Goal: Transaction & Acquisition: Download file/media

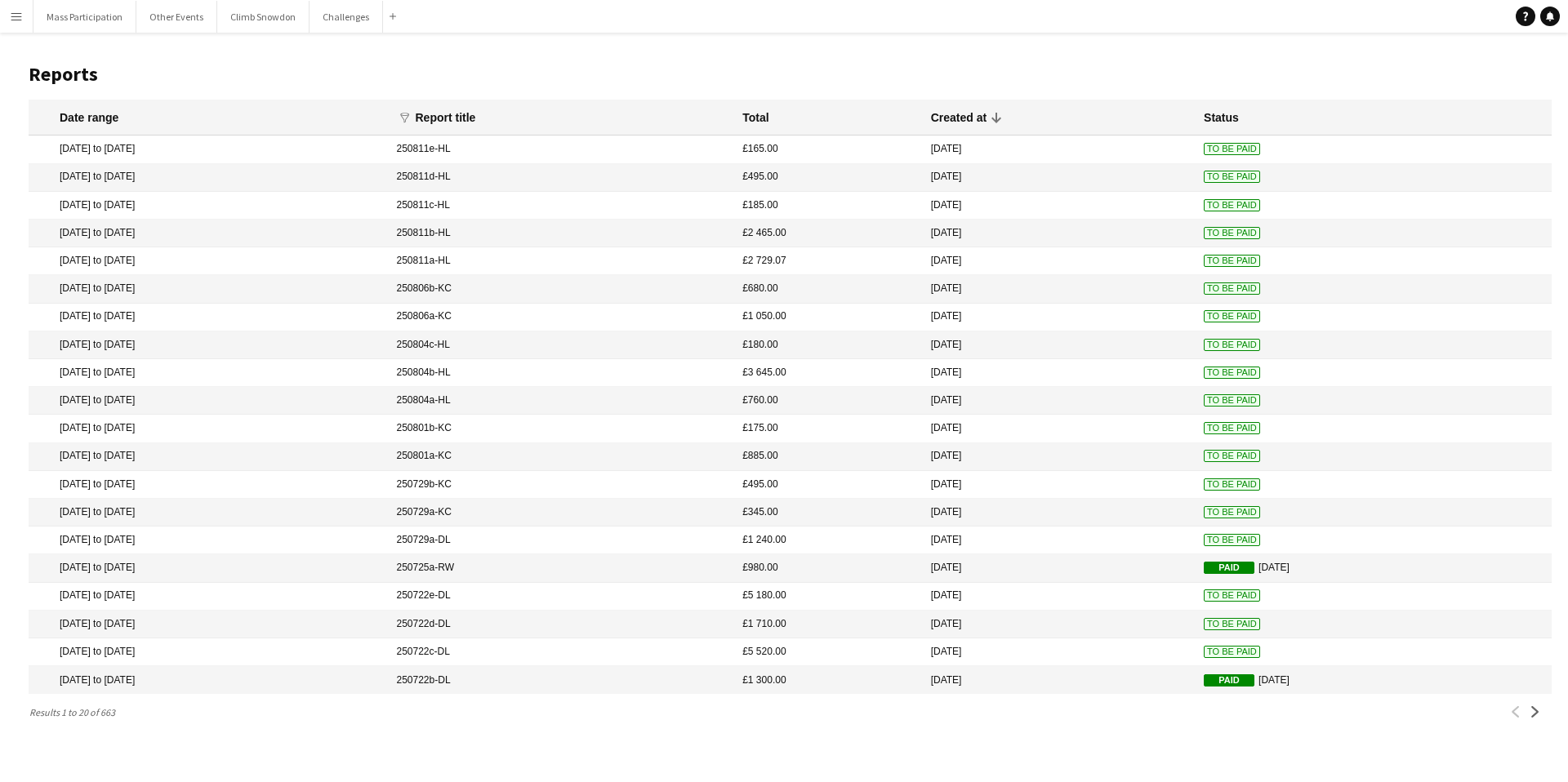
click at [127, 317] on mat-cell "[DATE] to [DATE]" at bounding box center [208, 317] width 360 height 28
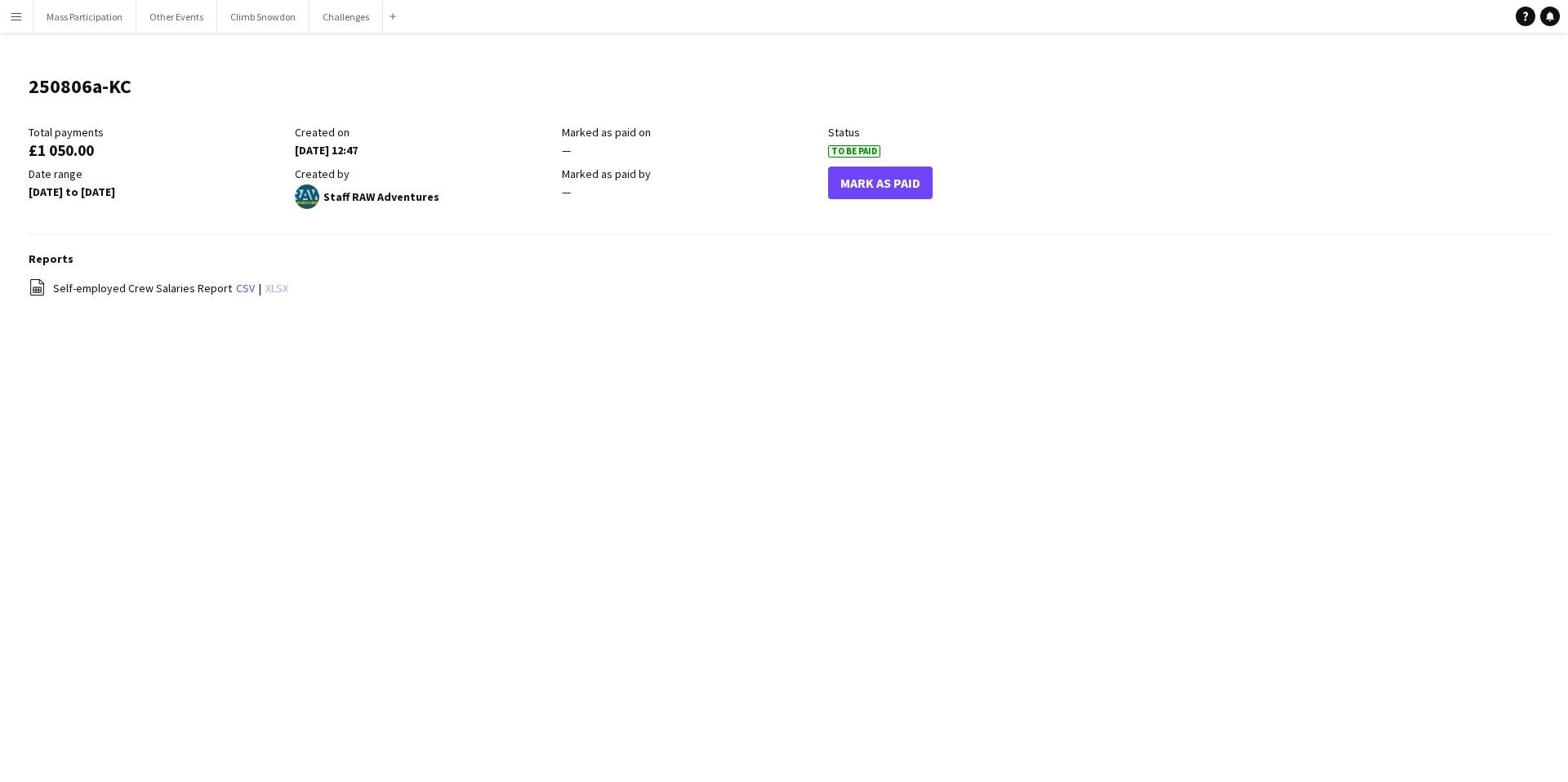
click at [270, 287] on link "xlsx" at bounding box center [277, 287] width 23 height 14
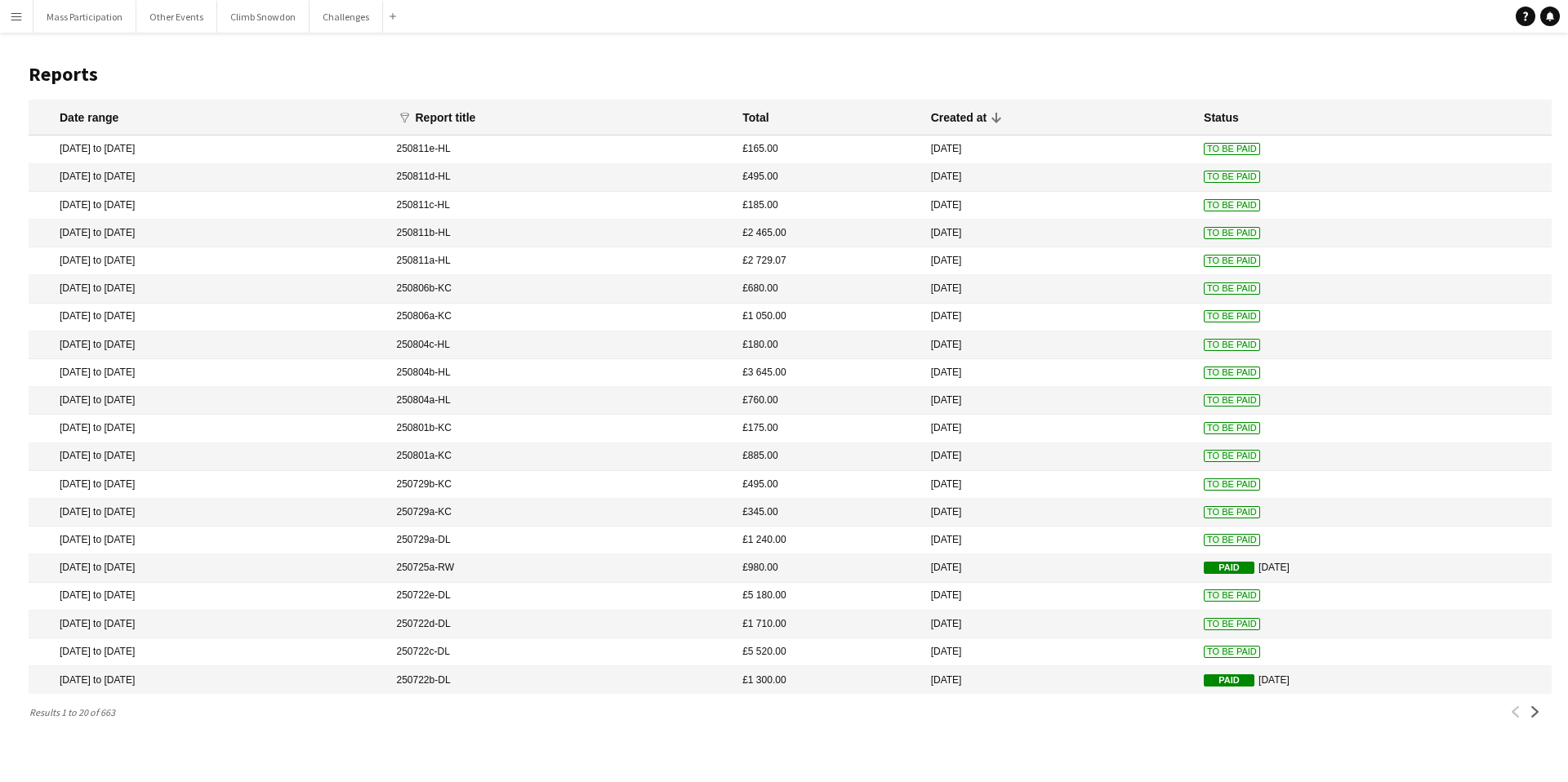
click at [117, 287] on mat-cell "[DATE] to [DATE]" at bounding box center [208, 288] width 360 height 28
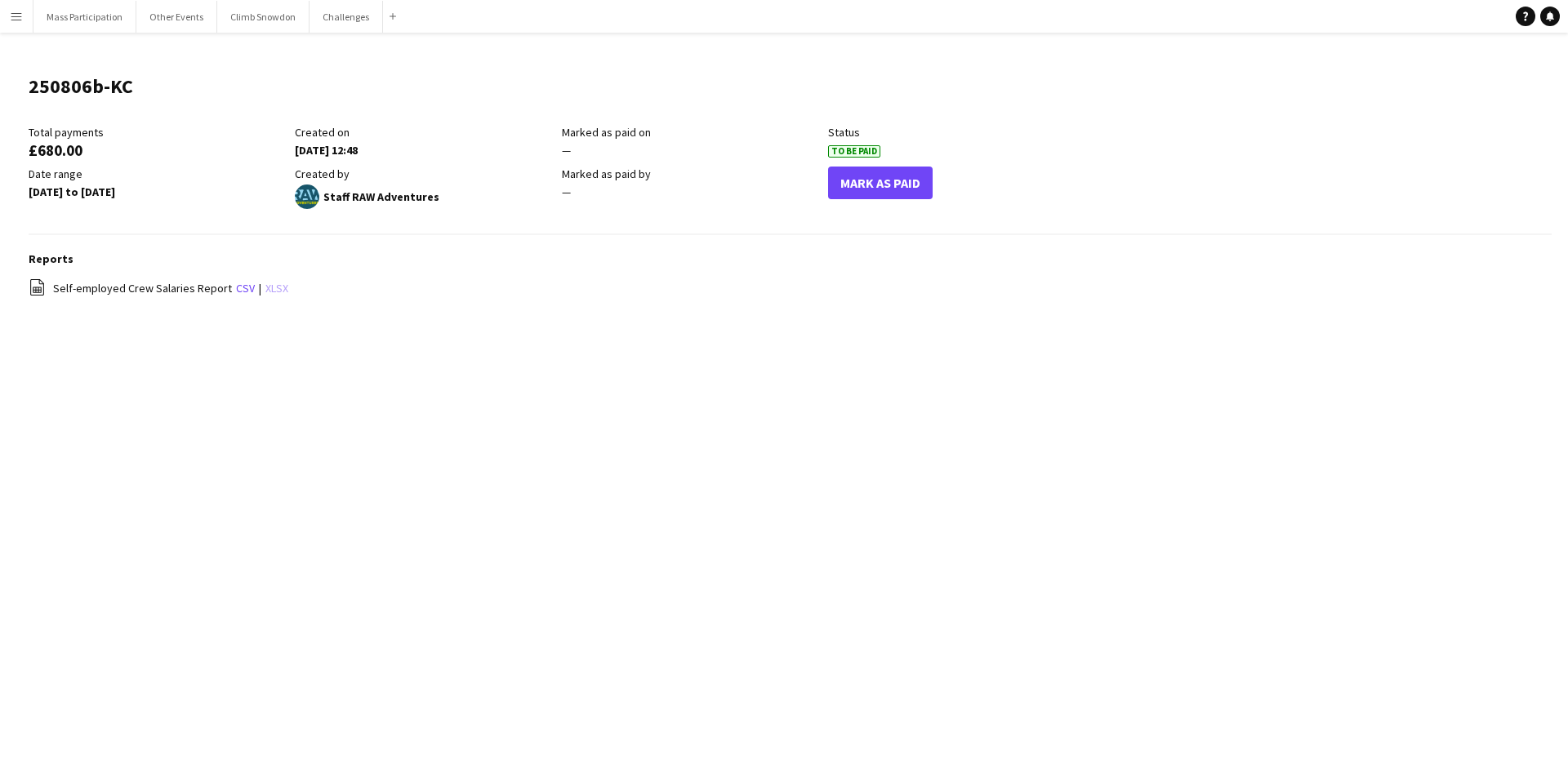
click at [272, 289] on link "xlsx" at bounding box center [277, 287] width 23 height 14
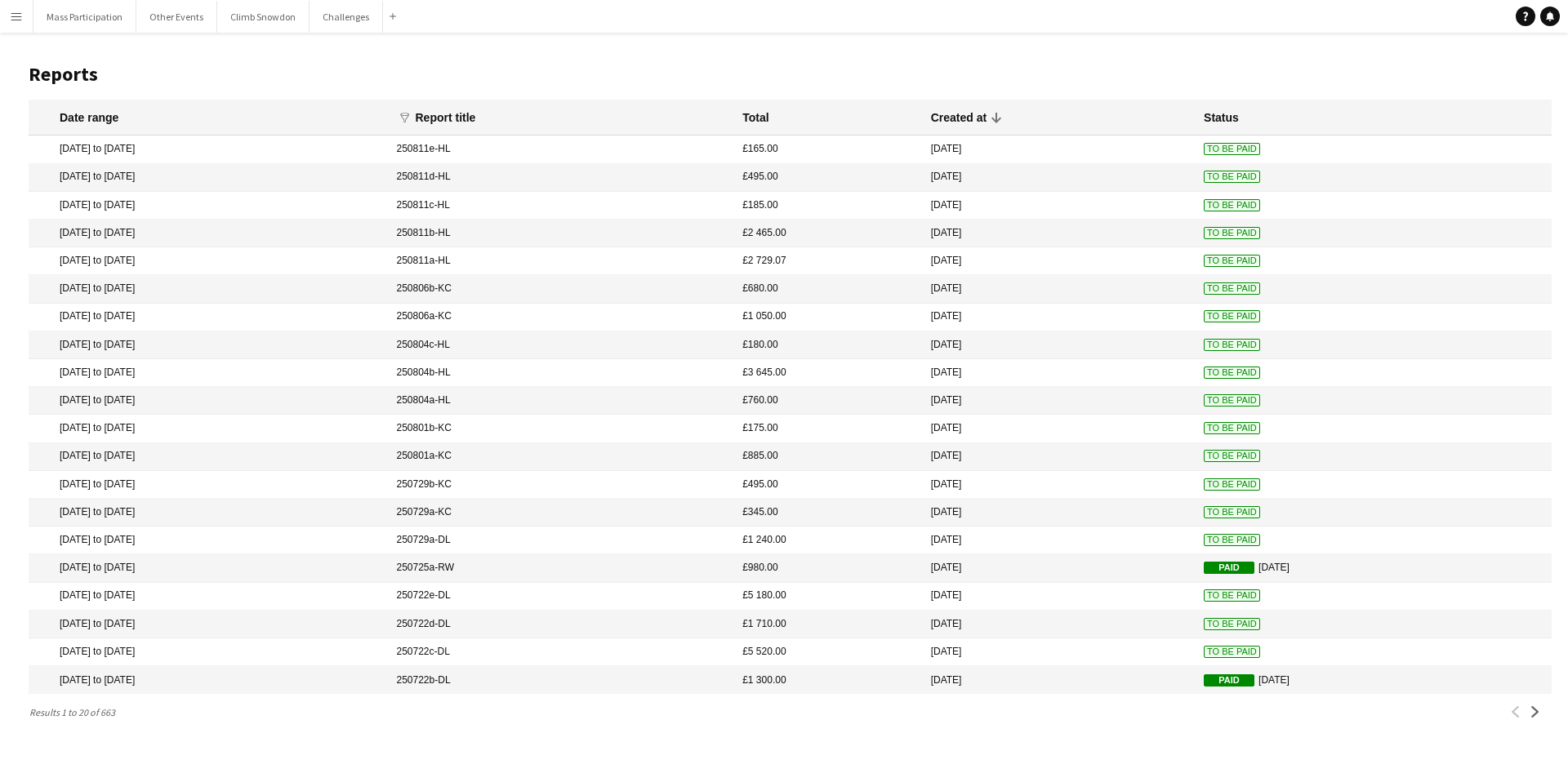
click at [138, 257] on mat-cell "[DATE] to [DATE]" at bounding box center [208, 261] width 360 height 28
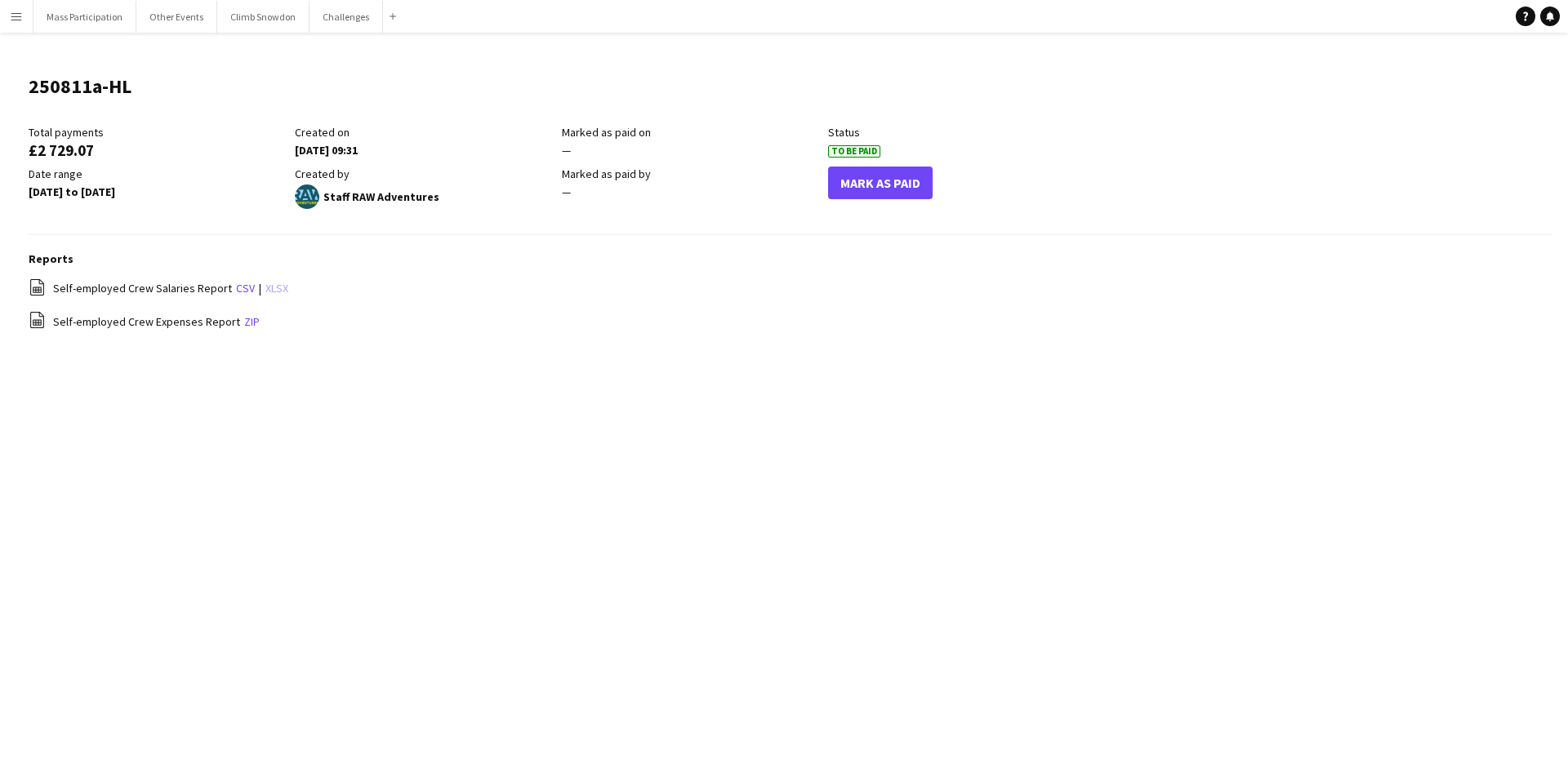
click at [274, 285] on link "xlsx" at bounding box center [277, 287] width 23 height 14
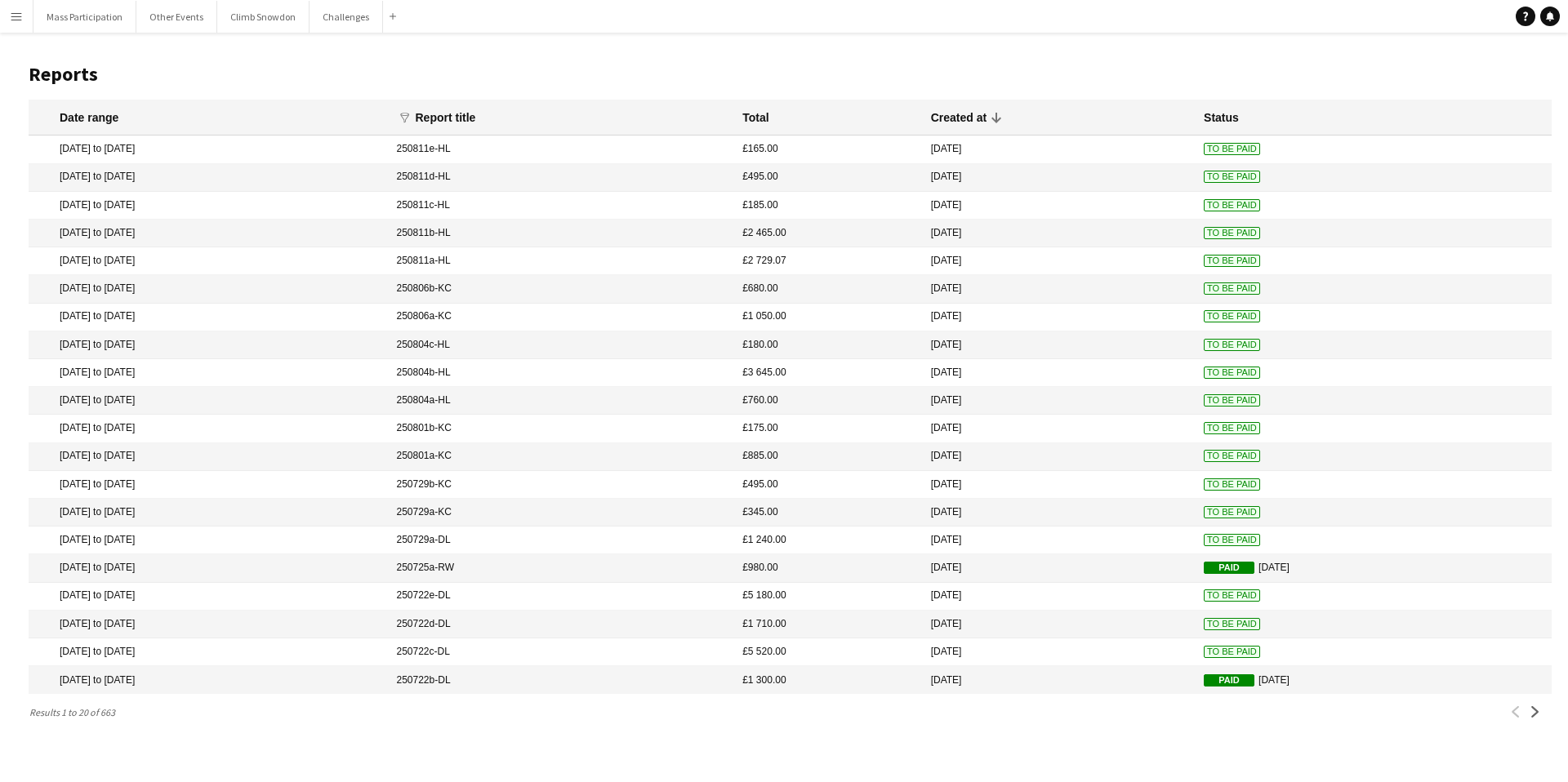
click at [133, 232] on mat-cell "[DATE] to [DATE]" at bounding box center [208, 233] width 360 height 28
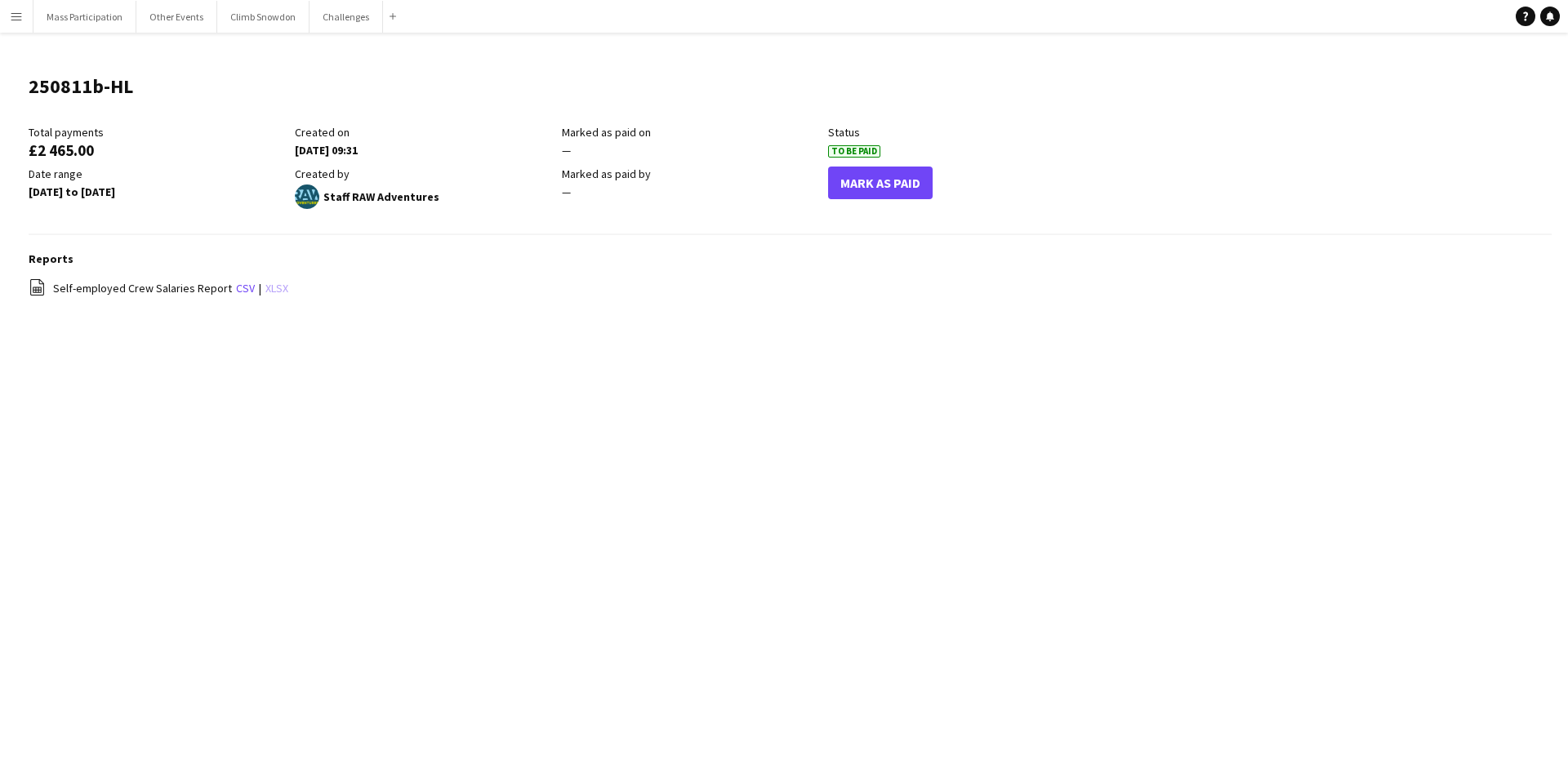
click at [275, 290] on link "xlsx" at bounding box center [277, 287] width 23 height 14
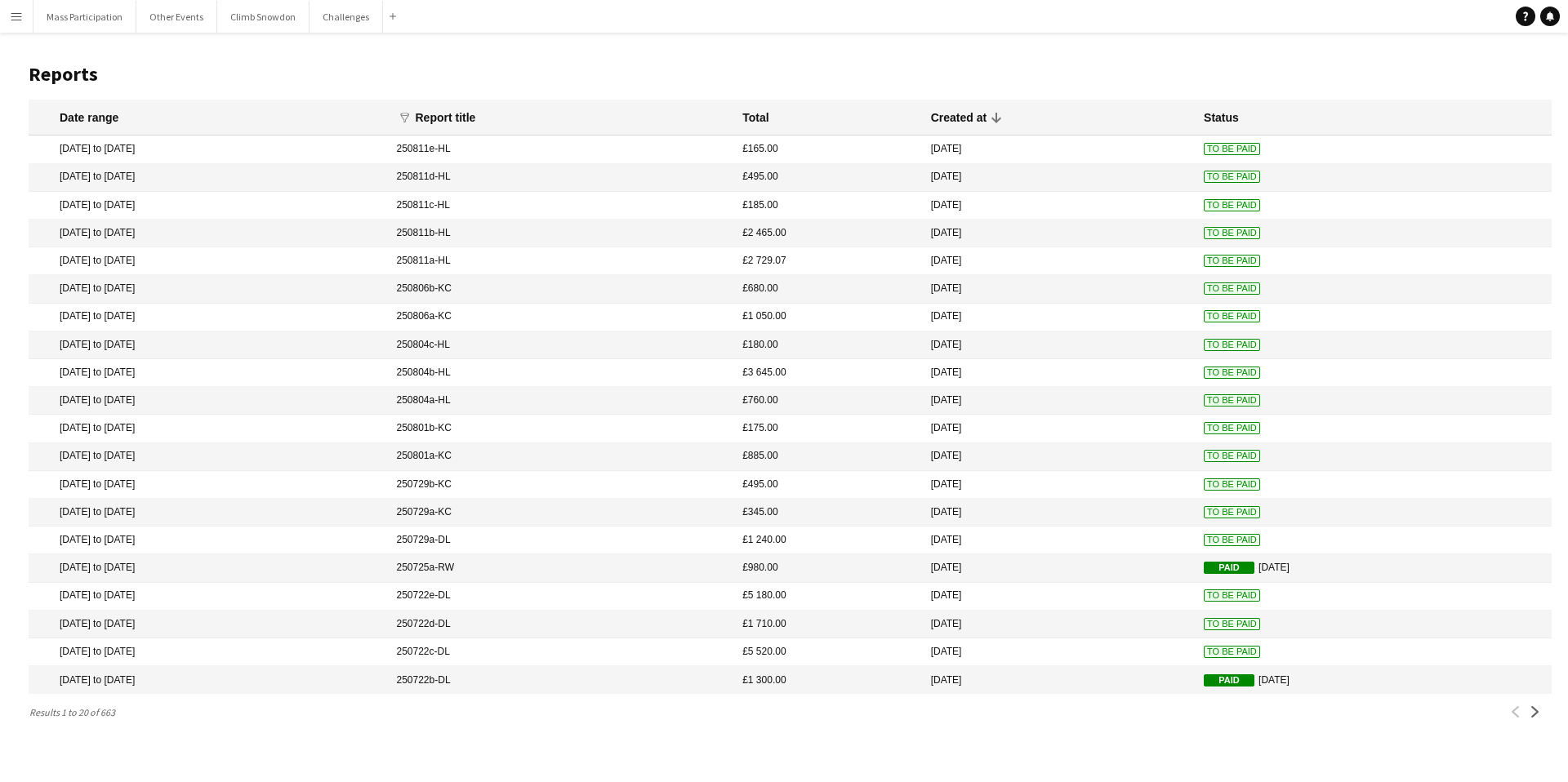
click at [108, 206] on mat-cell "[DATE] to [DATE]" at bounding box center [208, 205] width 360 height 28
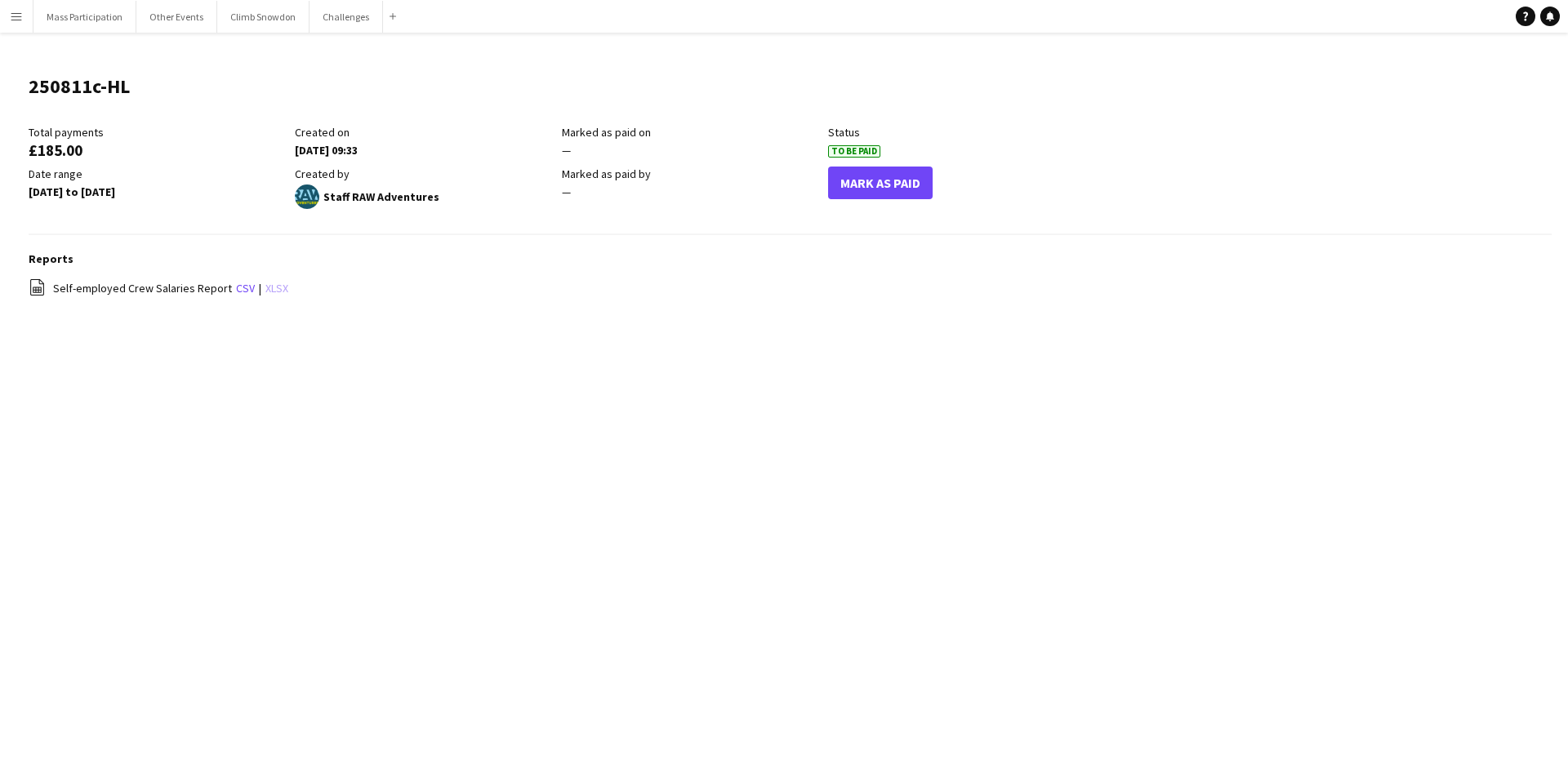
click at [280, 288] on link "xlsx" at bounding box center [277, 287] width 23 height 14
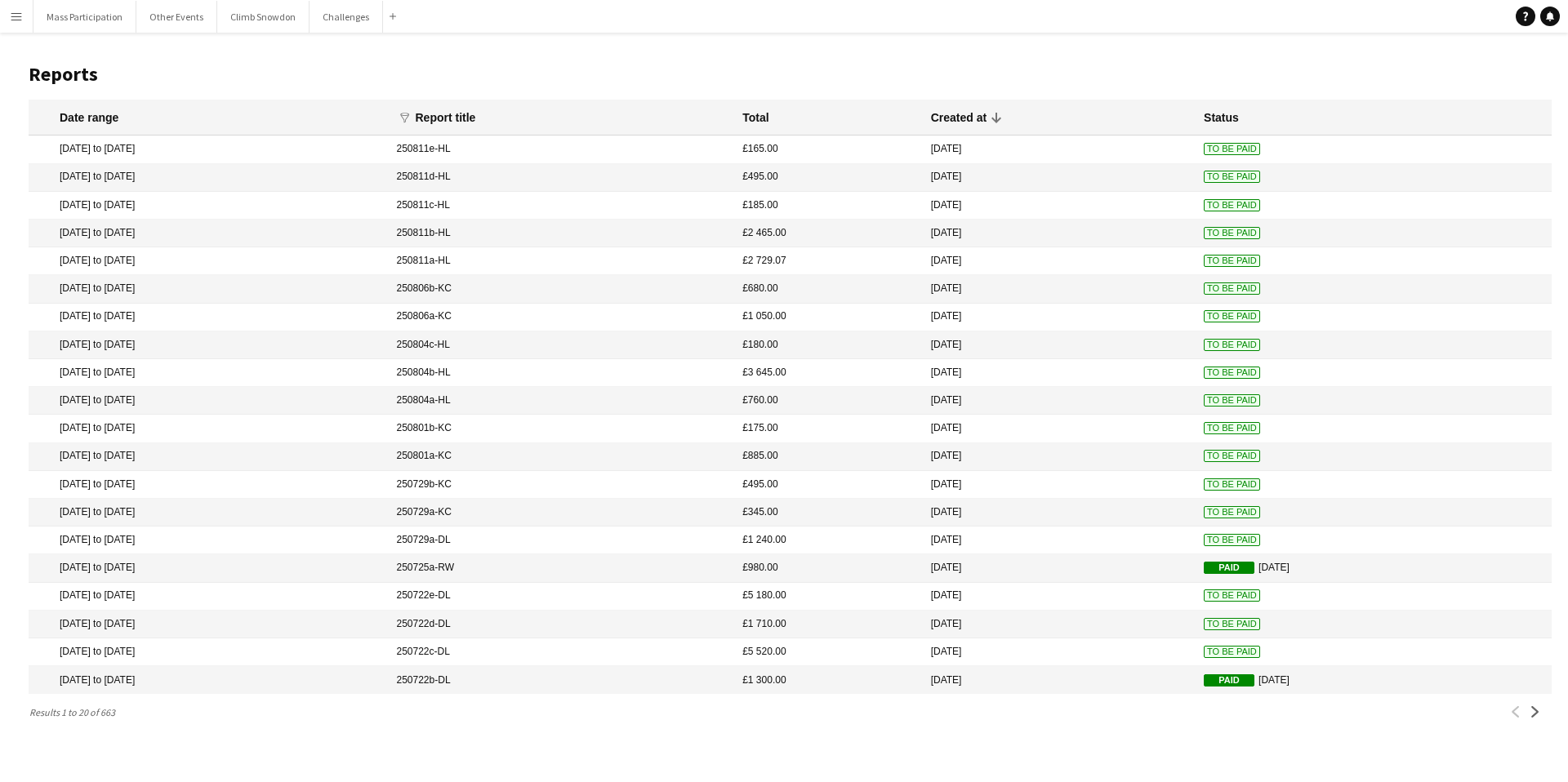
click at [120, 176] on mat-cell "[DATE] to [DATE]" at bounding box center [208, 178] width 360 height 28
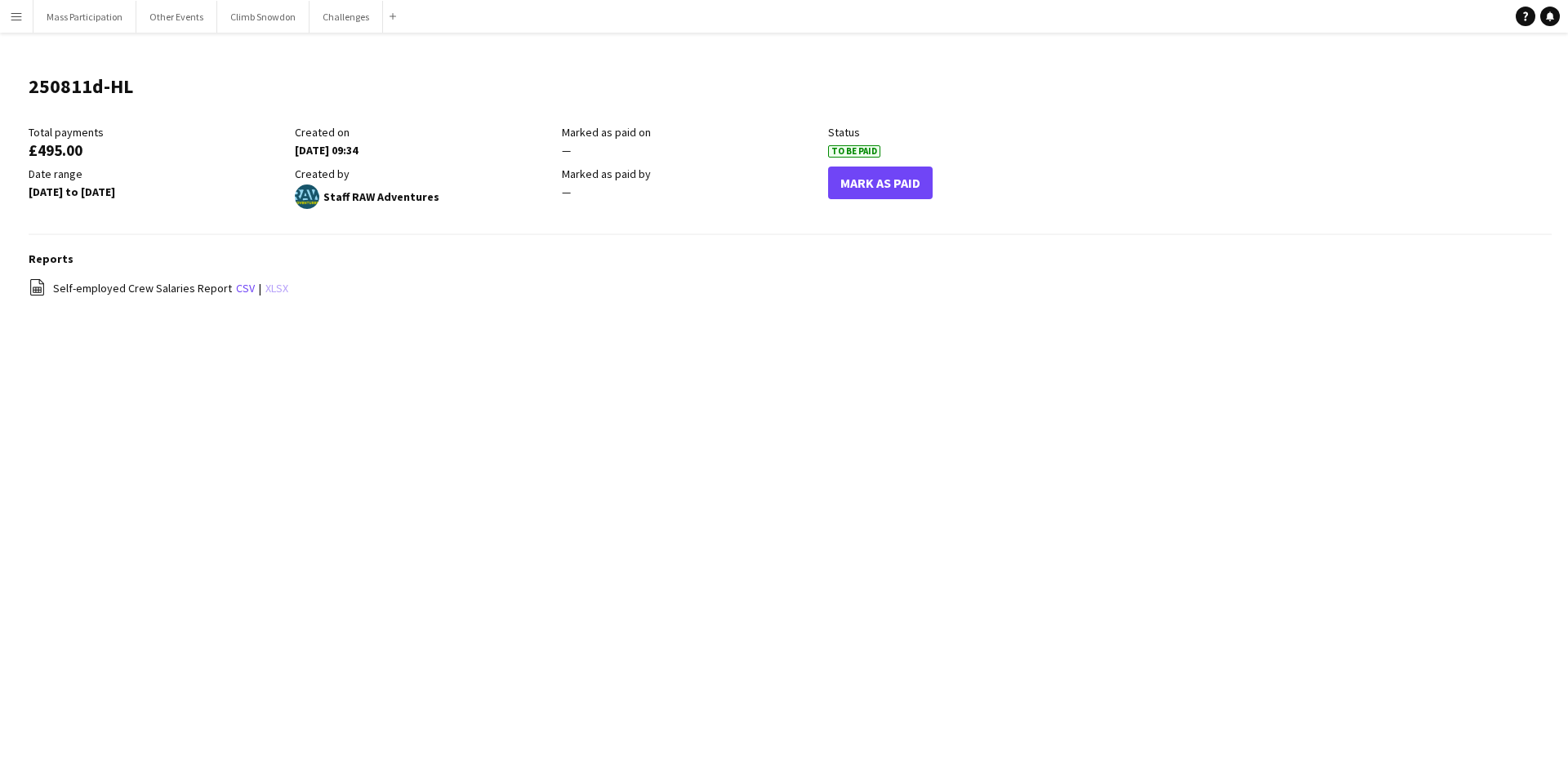
click at [274, 285] on link "xlsx" at bounding box center [277, 287] width 23 height 14
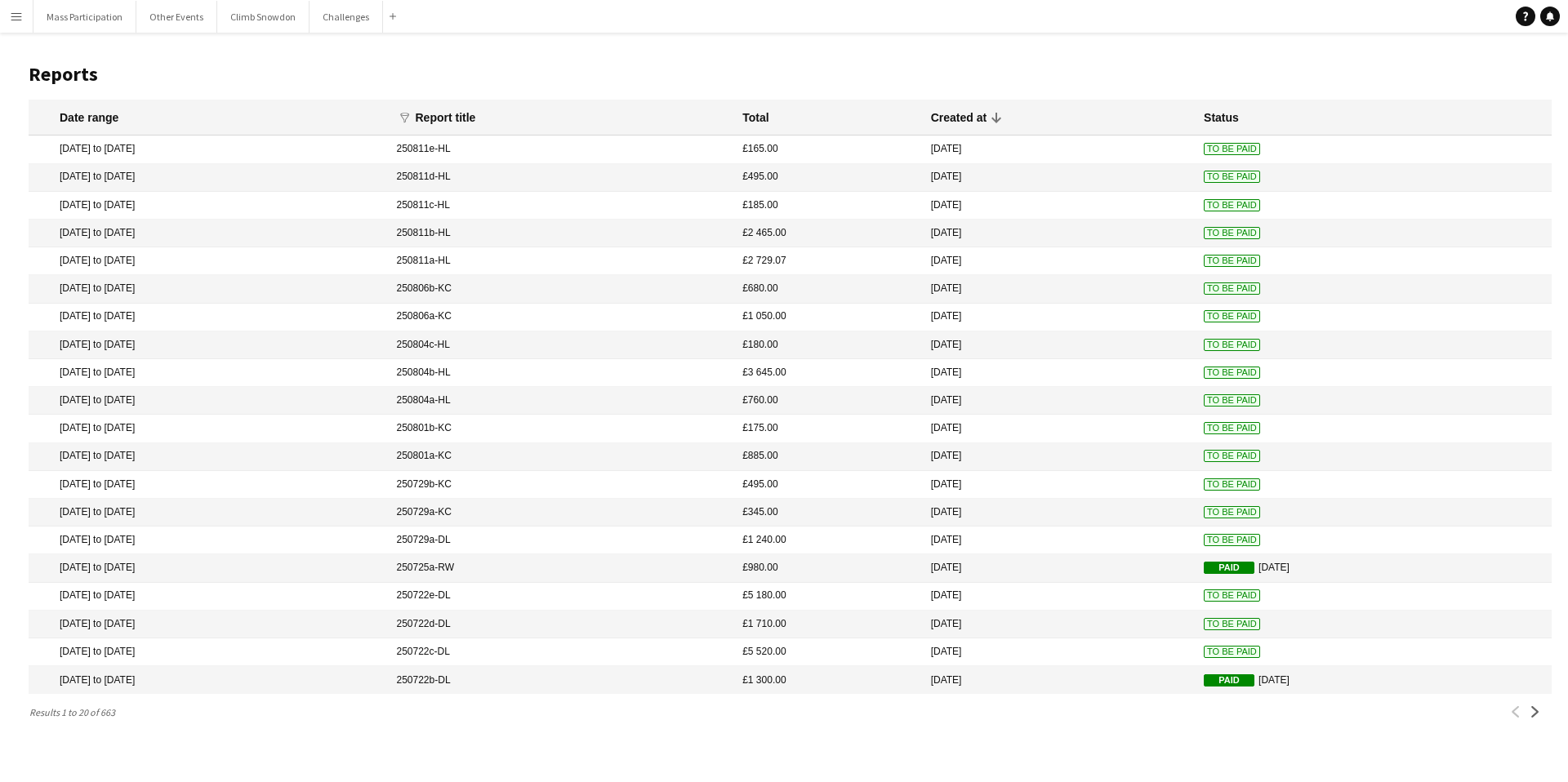
click at [101, 144] on mat-cell "[DATE] to [DATE]" at bounding box center [208, 149] width 360 height 28
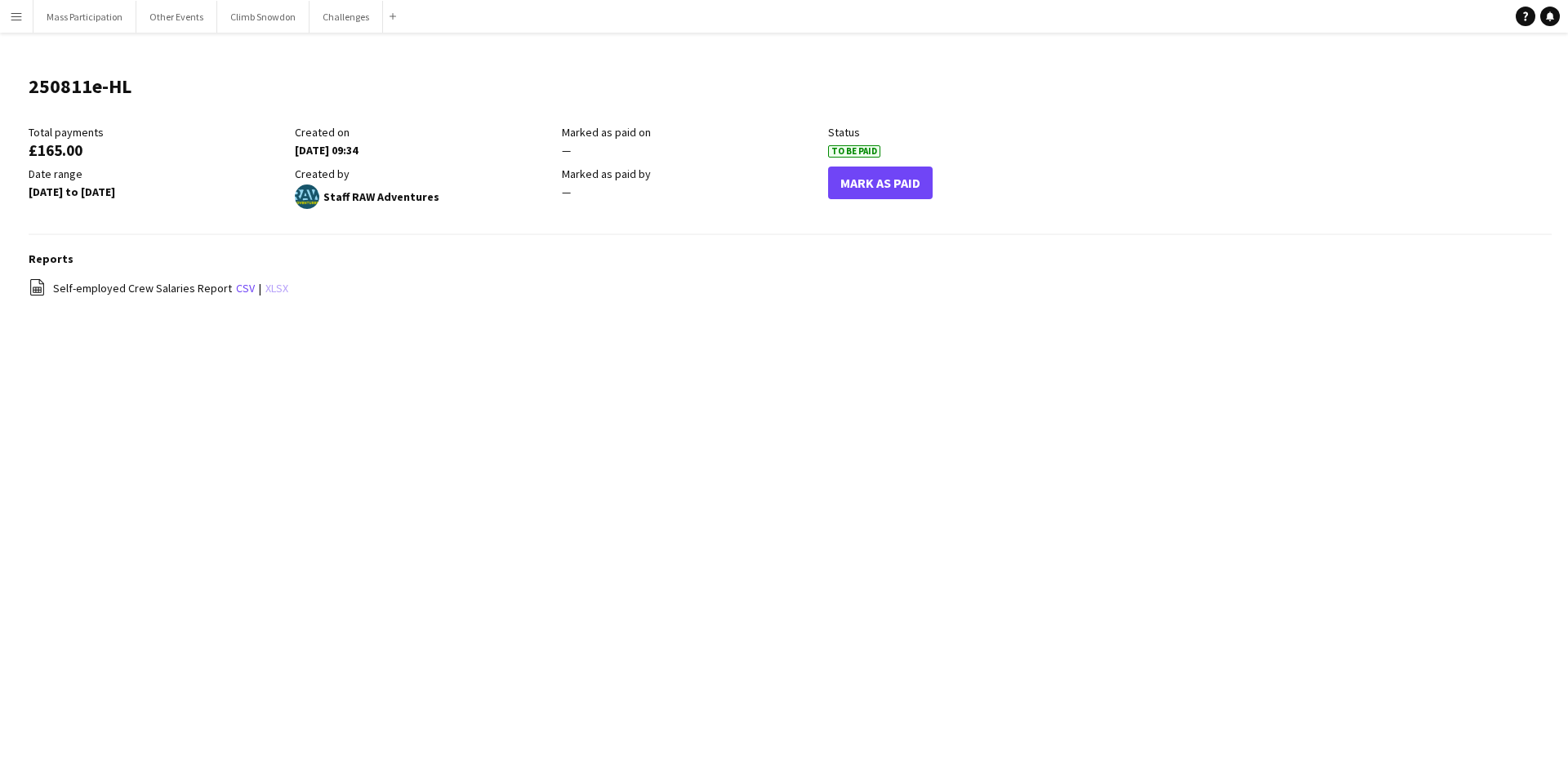
click at [270, 289] on link "xlsx" at bounding box center [277, 287] width 23 height 14
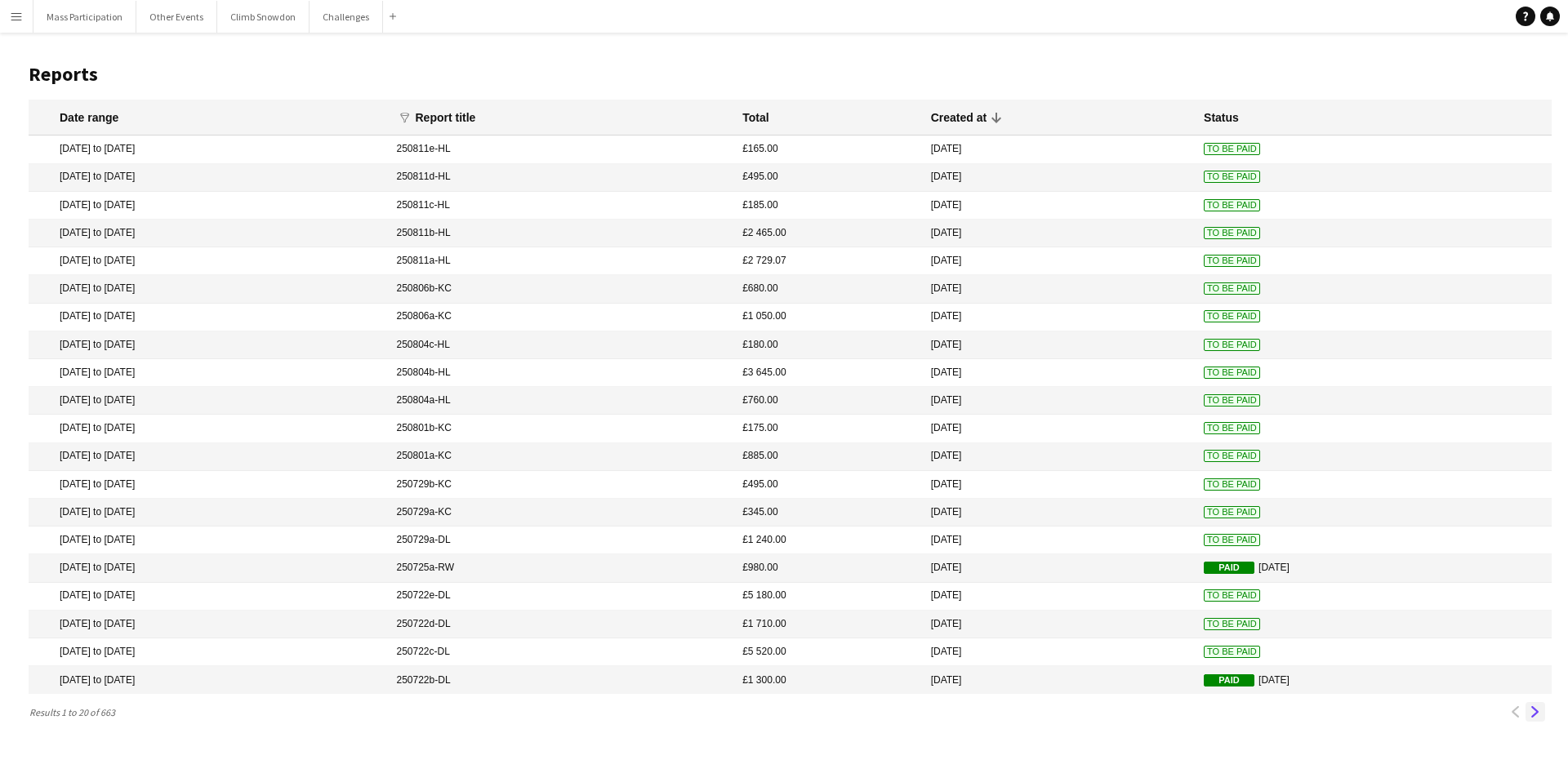
click at [1536, 712] on app-icon "Next" at bounding box center [1536, 712] width 11 height 11
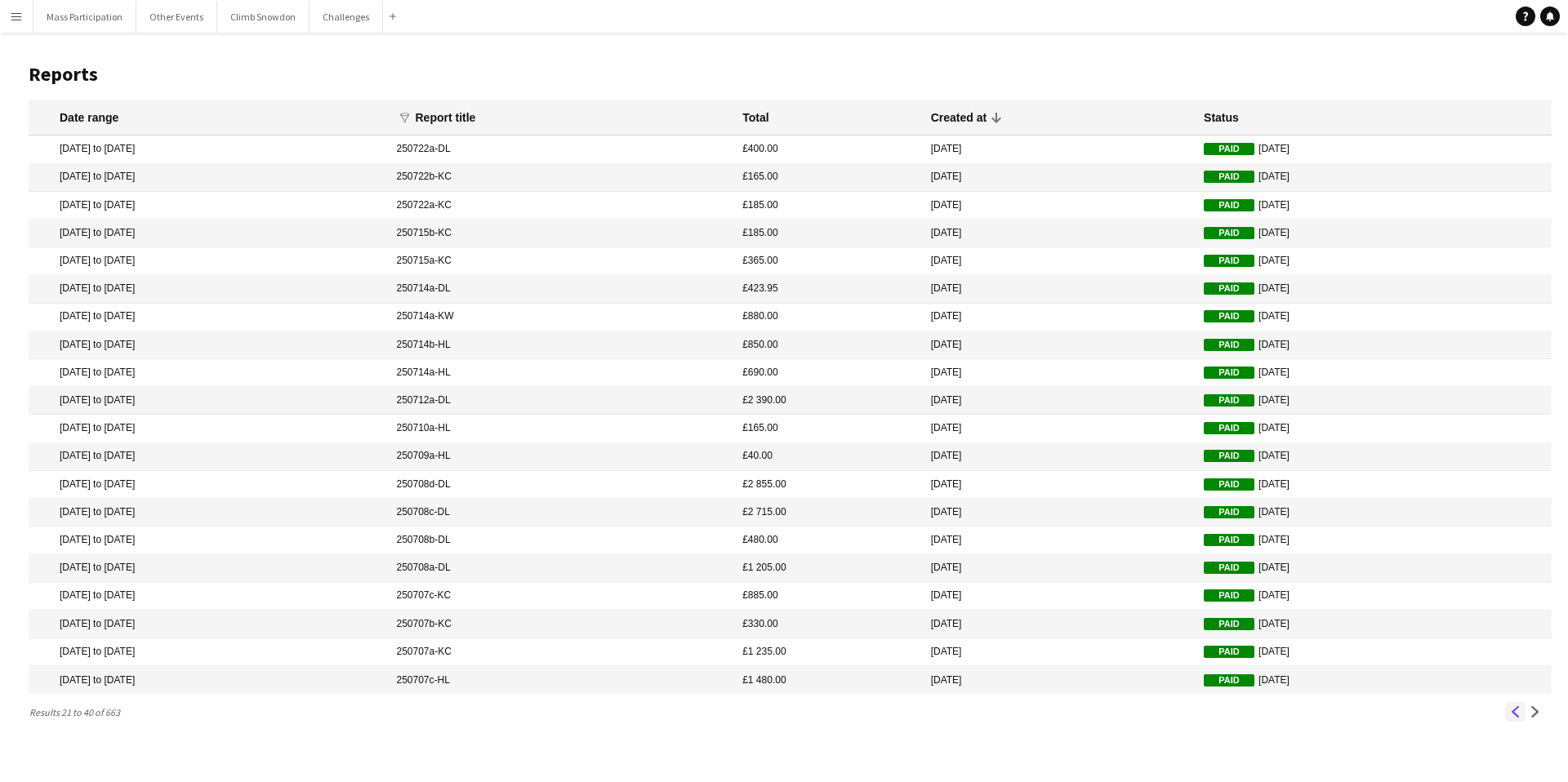
click at [1515, 714] on app-icon "Previous" at bounding box center [1516, 712] width 11 height 11
